Goal: Information Seeking & Learning: Learn about a topic

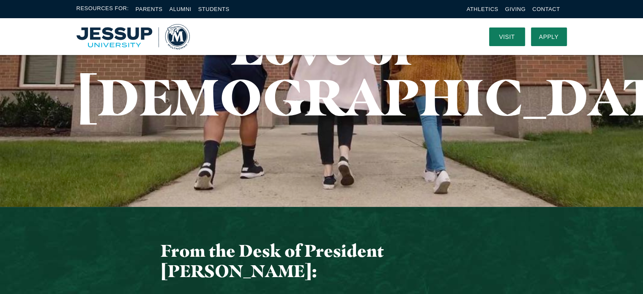
scroll to position [169, 0]
click at [198, 6] on link "Students" at bounding box center [213, 9] width 31 height 6
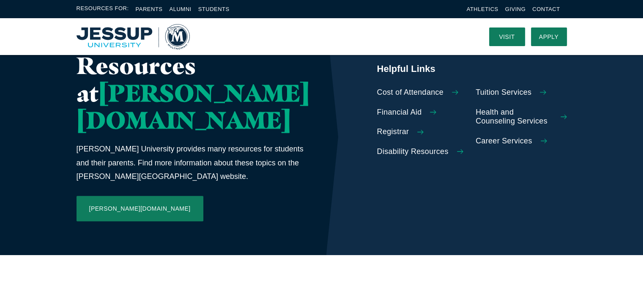
scroll to position [338, 0]
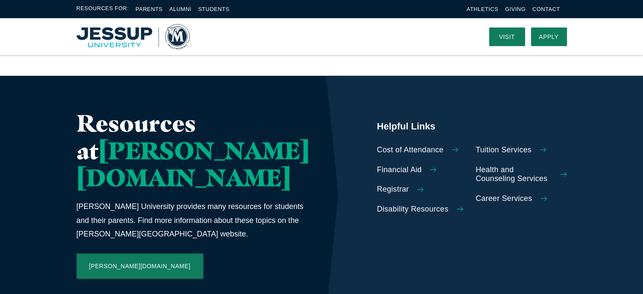
click at [398, 145] on span "Cost of Attendance" at bounding box center [410, 149] width 67 height 9
